Goal: Find specific page/section: Find specific page/section

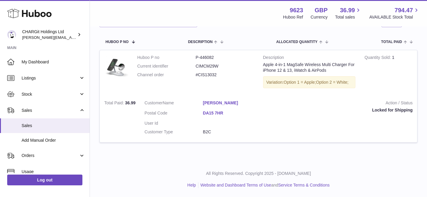
scroll to position [91, 0]
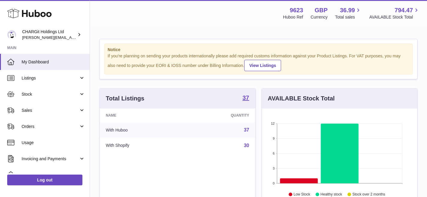
scroll to position [93, 155]
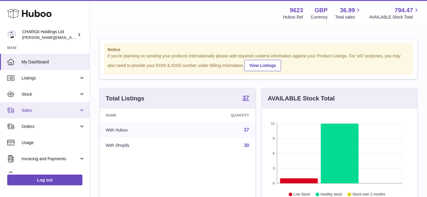
click at [30, 109] on span "Sales" at bounding box center [50, 111] width 57 height 6
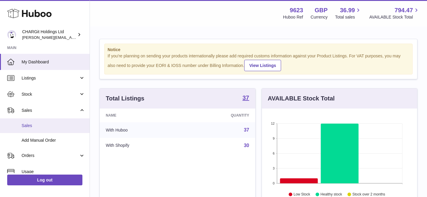
click at [31, 125] on span "Sales" at bounding box center [53, 126] width 63 height 6
